Goal: Navigation & Orientation: Find specific page/section

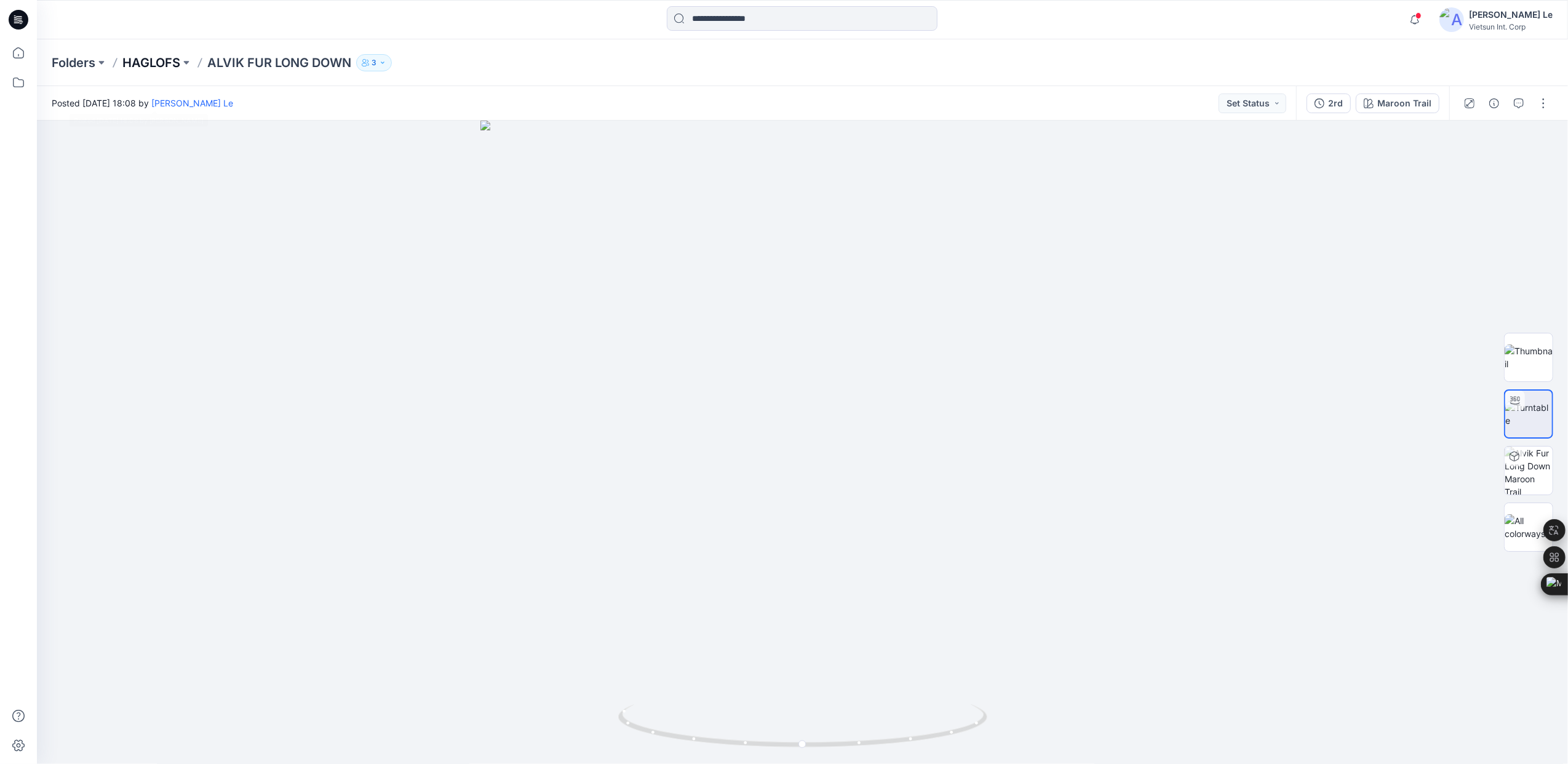
click at [171, 57] on p "HAGLOFS" at bounding box center [151, 63] width 58 height 17
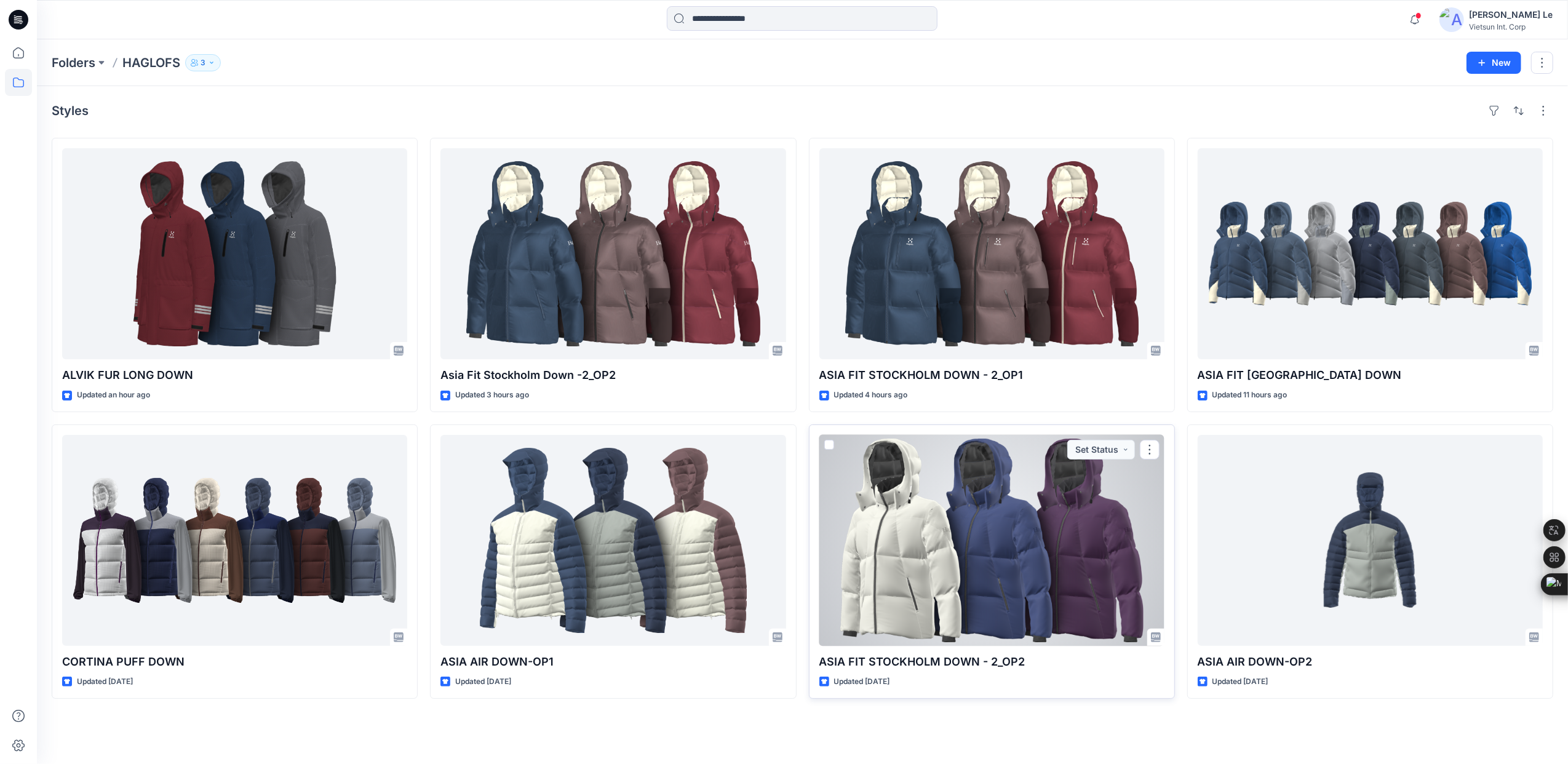
click at [1126, 476] on div at bounding box center [992, 541] width 345 height 211
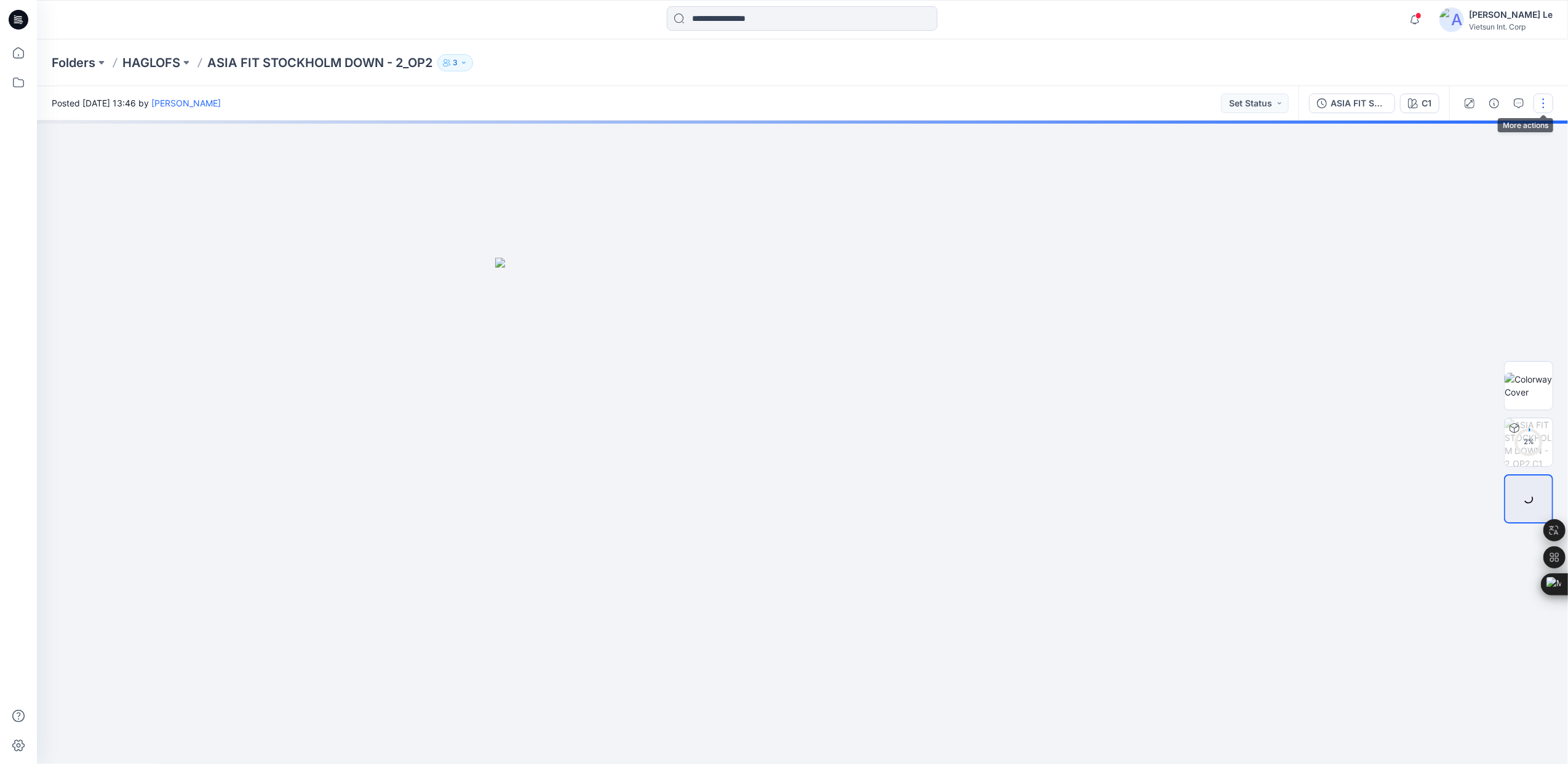
click at [1540, 101] on button "button" at bounding box center [1544, 103] width 20 height 20
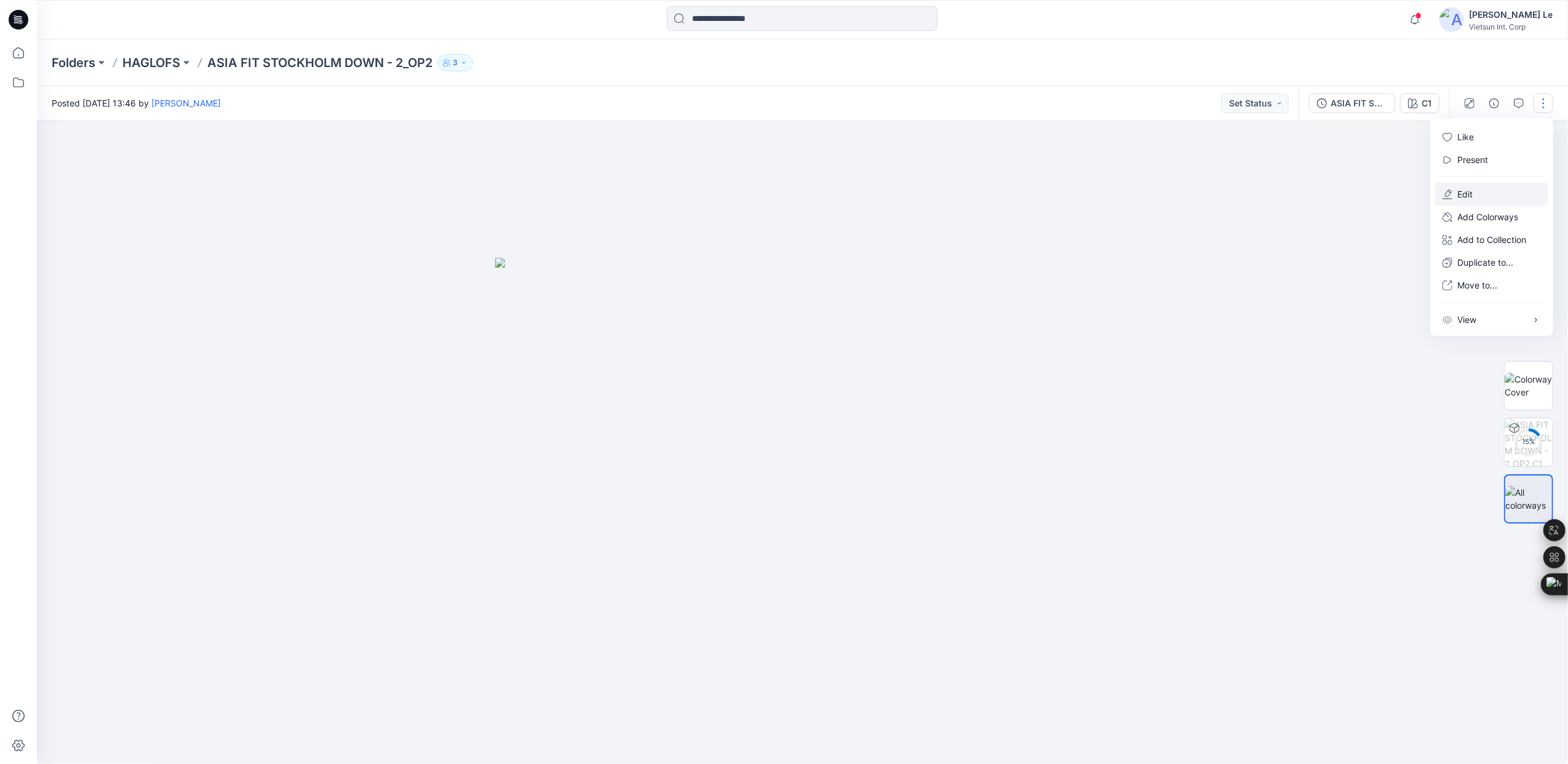
click at [1482, 192] on button "Edit" at bounding box center [1492, 194] width 113 height 23
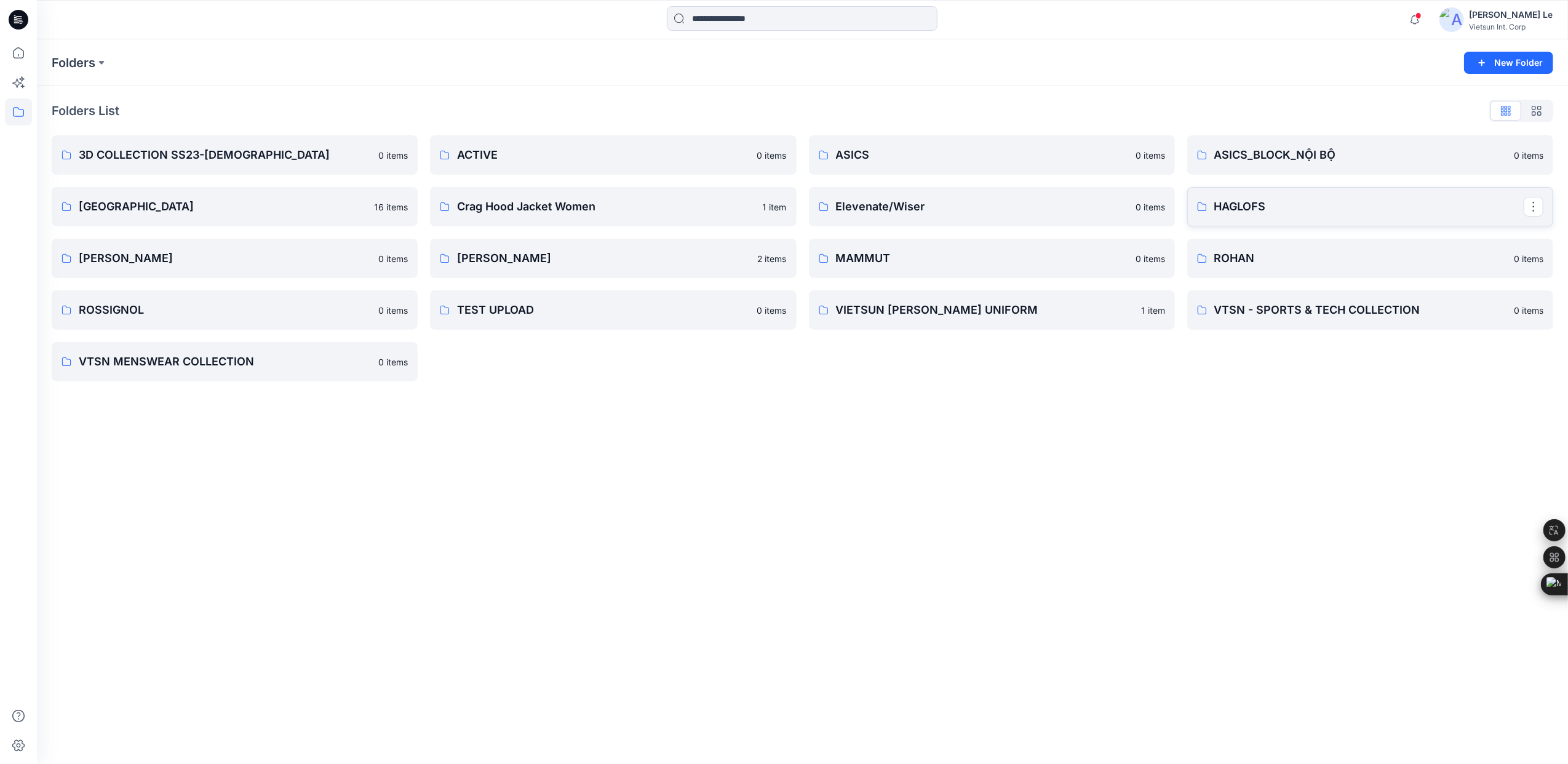
click at [1265, 204] on p "HAGLOFS" at bounding box center [1369, 207] width 310 height 17
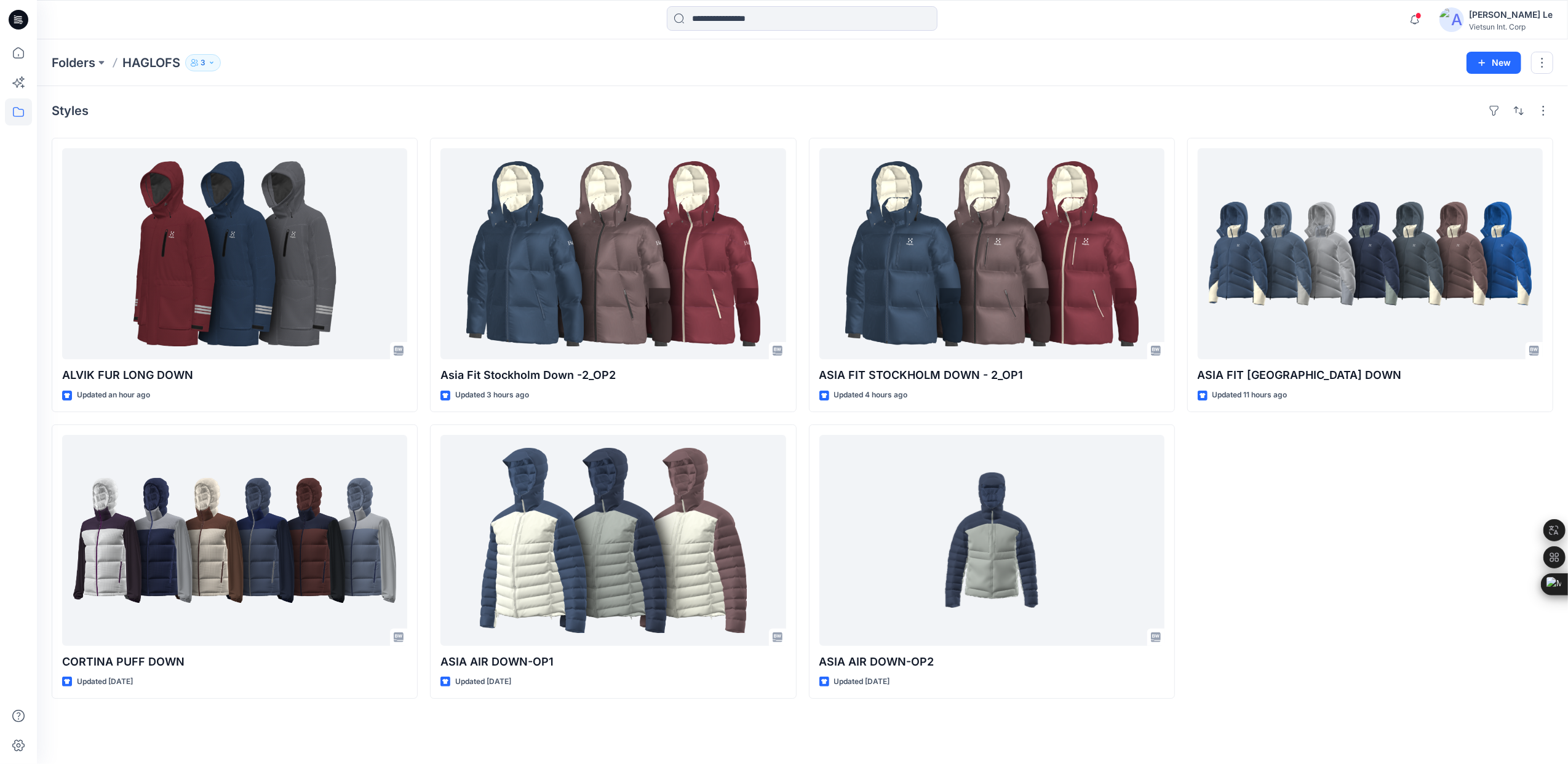
click at [1227, 465] on div "ASIA FIT [GEOGRAPHIC_DATA] DOWN Updated 11 hours ago" at bounding box center [1370, 418] width 366 height 561
